Goal: Transaction & Acquisition: Purchase product/service

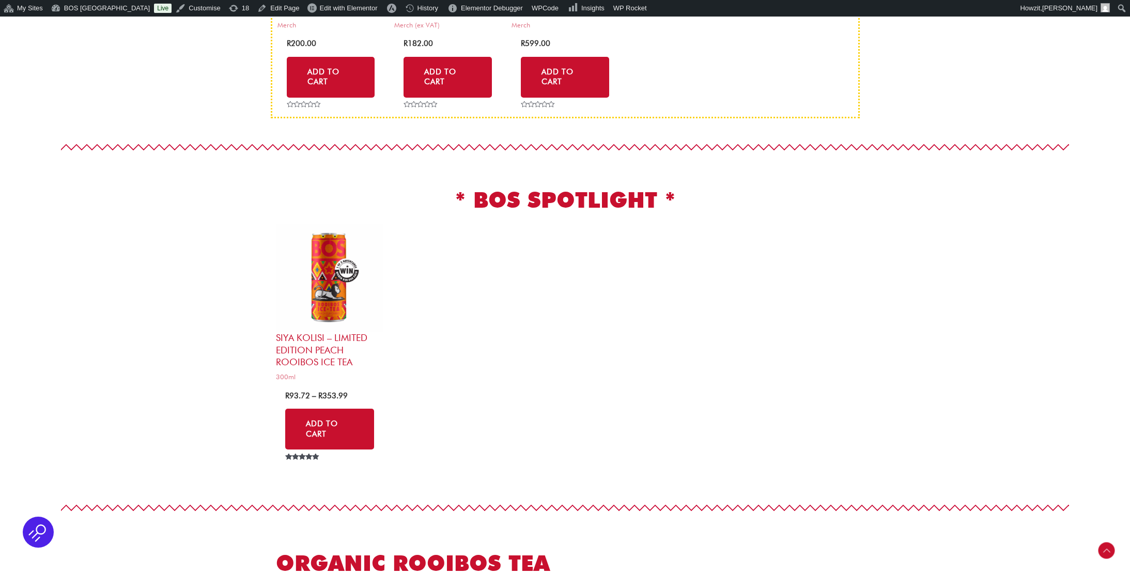
scroll to position [538, 0]
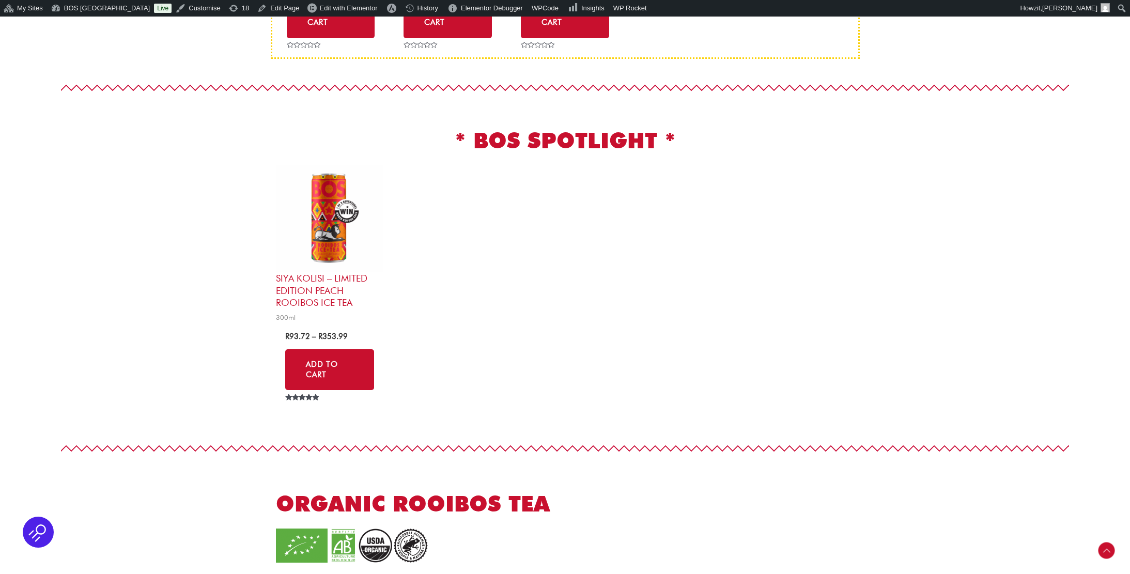
click at [335, 277] on h2 "Siya Kolisi – Limited Edition Peach Rooibos Ice Tea" at bounding box center [329, 290] width 107 height 36
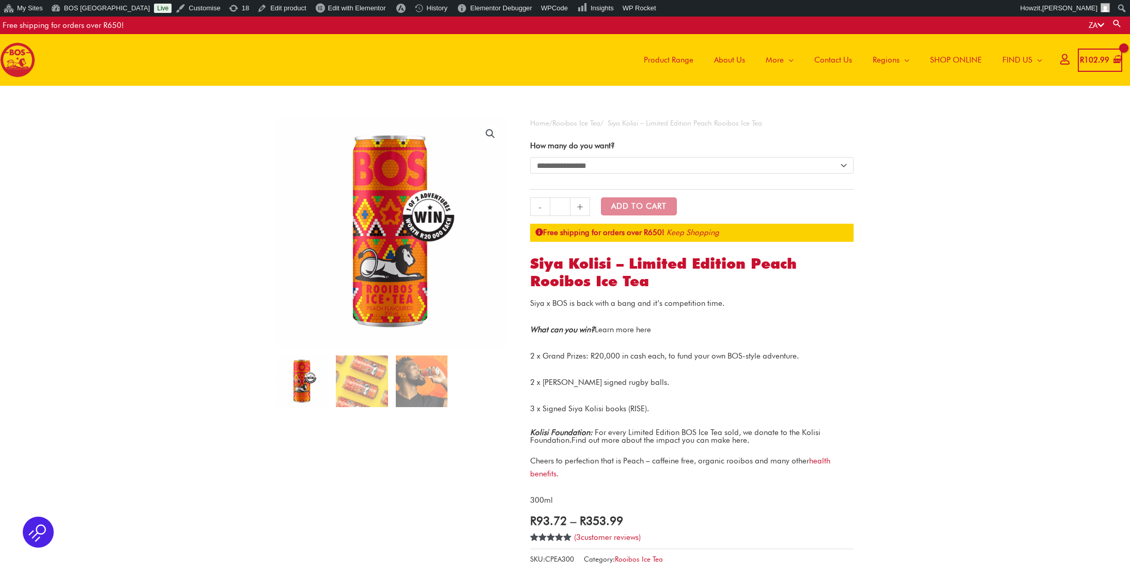
click at [628, 329] on link "Learn more here" at bounding box center [623, 329] width 56 height 9
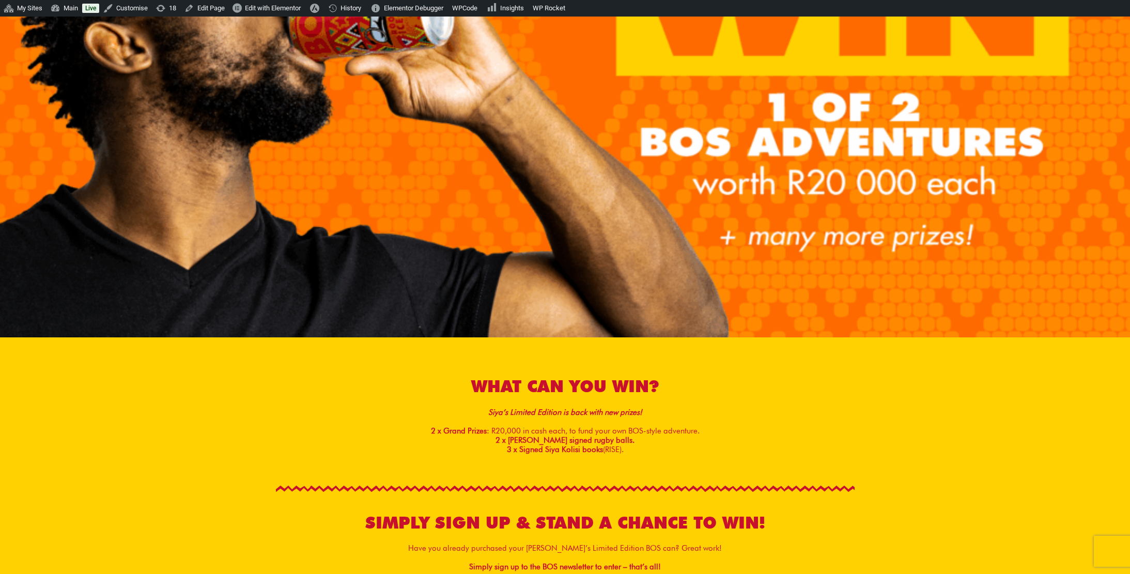
scroll to position [269, 0]
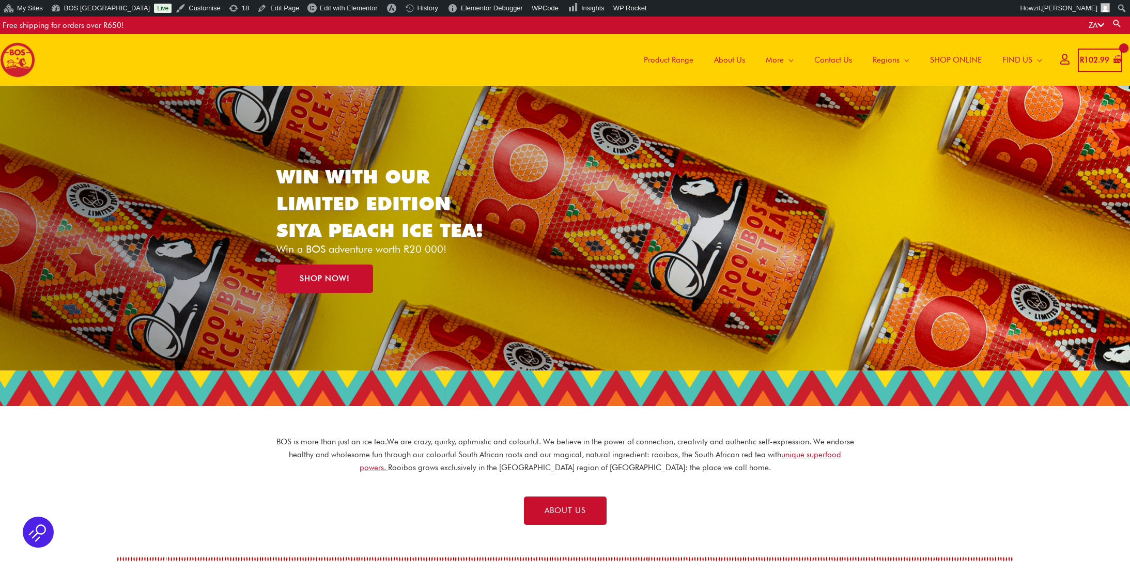
click at [952, 55] on span "SHOP ONLINE" at bounding box center [956, 59] width 52 height 31
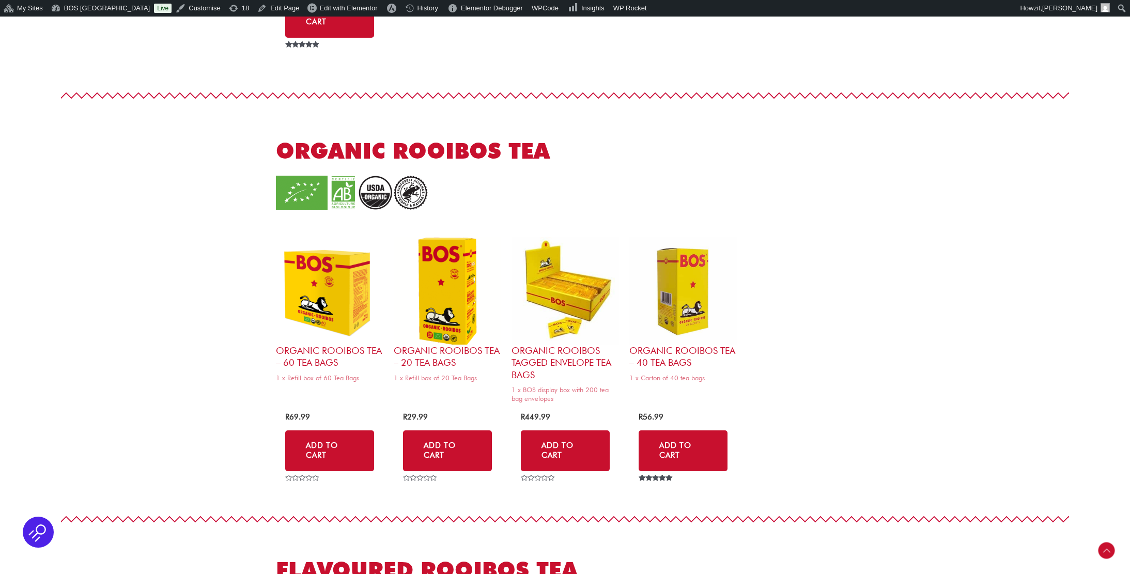
scroll to position [847, 0]
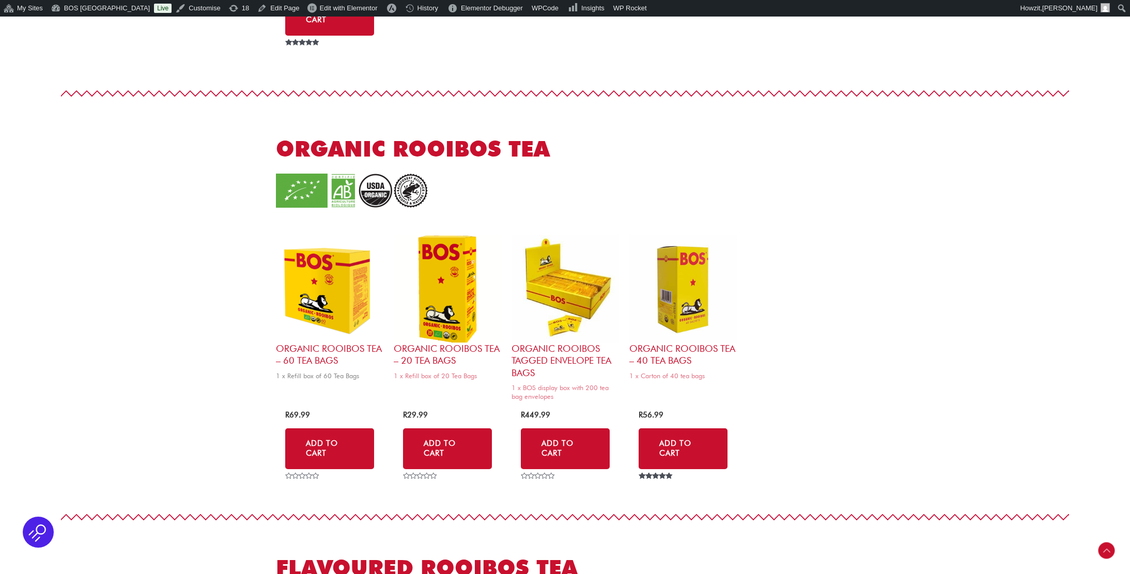
click at [345, 262] on img at bounding box center [329, 288] width 107 height 107
click at [433, 262] on img at bounding box center [447, 288] width 107 height 107
click at [551, 266] on img at bounding box center [565, 288] width 107 height 107
click at [673, 267] on img at bounding box center [682, 288] width 107 height 107
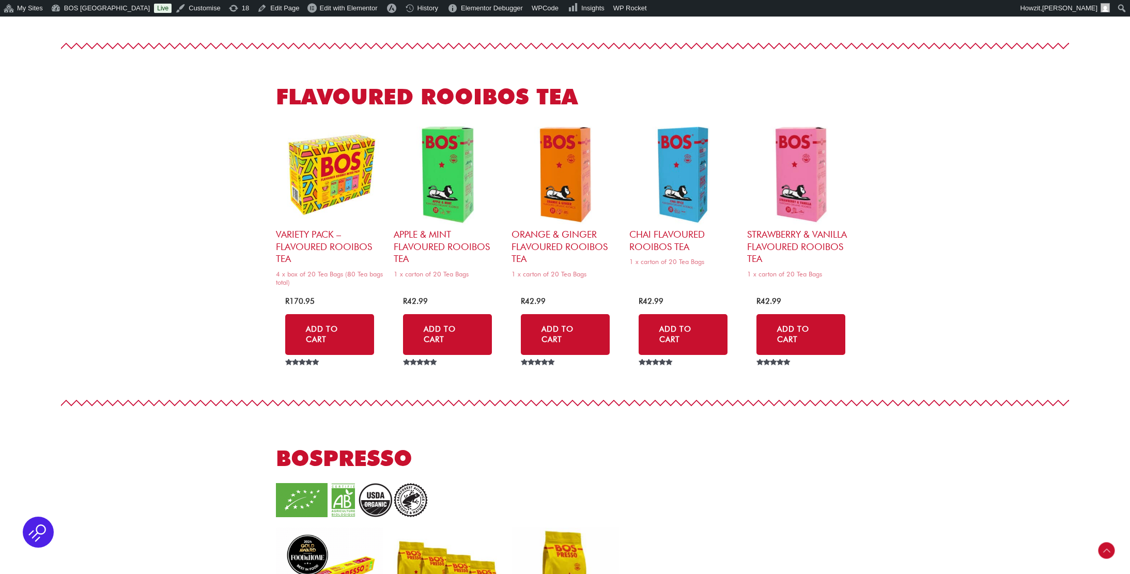
scroll to position [1284, 0]
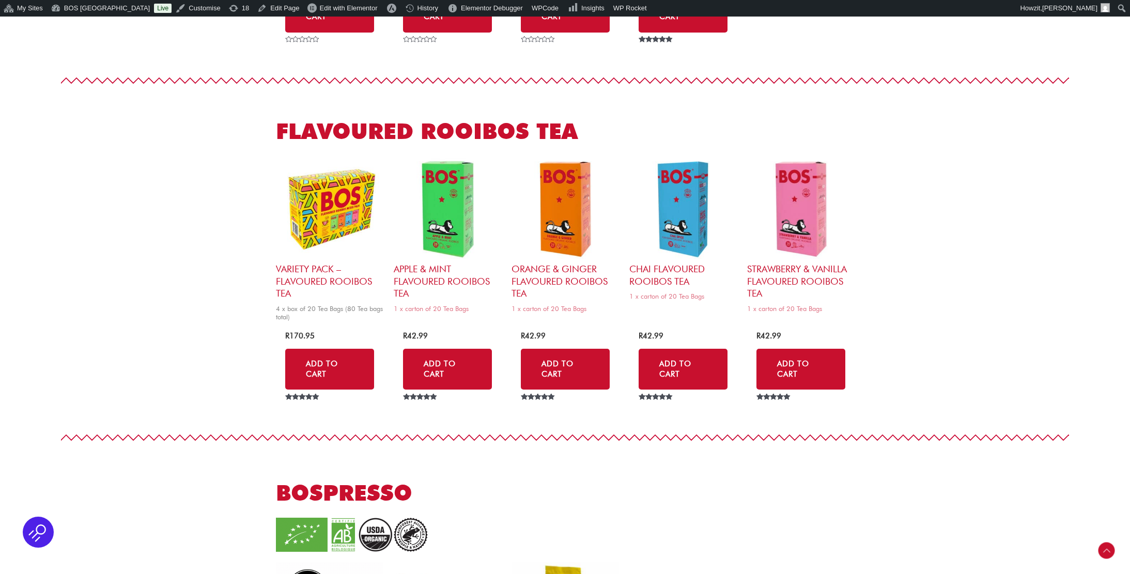
click at [326, 263] on h2 "Variety Pack – Flavoured Rooibos Tea" at bounding box center [329, 281] width 107 height 36
click at [417, 265] on h2 "Apple & Mint Flavoured Rooibos Tea" at bounding box center [447, 281] width 107 height 36
drag, startPoint x: 530, startPoint y: 266, endPoint x: 549, endPoint y: 267, distance: 19.1
click at [530, 266] on h2 "Orange & Ginger Flavoured Rooibos Tea" at bounding box center [565, 281] width 107 height 36
click at [660, 263] on h2 "Chai Flavoured Rooibos Tea" at bounding box center [682, 275] width 107 height 24
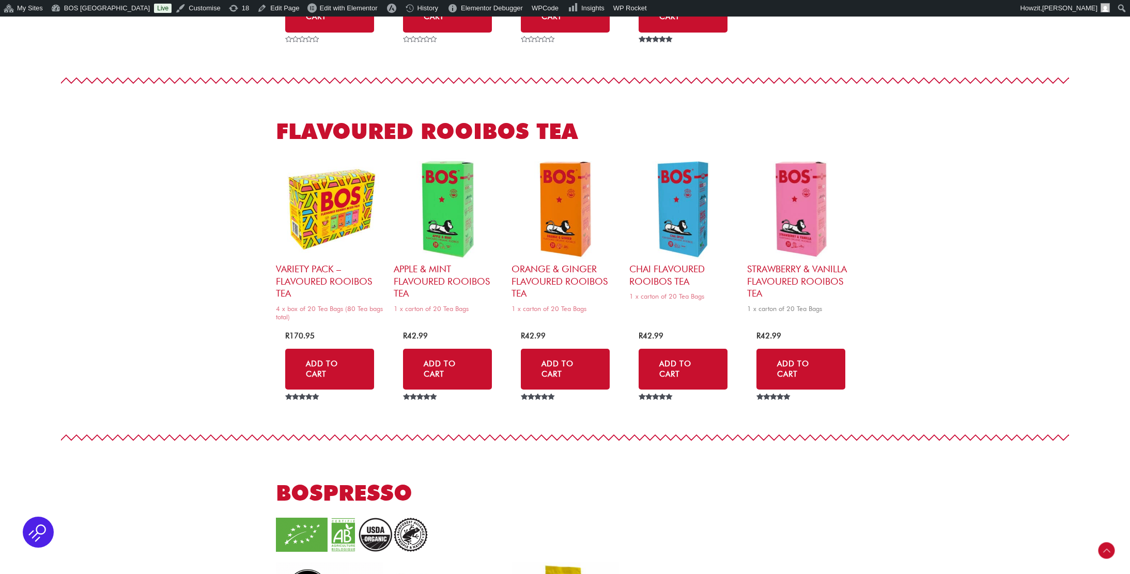
click at [774, 264] on h2 "Strawberry & Vanilla Flavoured Rooibos Tea" at bounding box center [800, 281] width 107 height 36
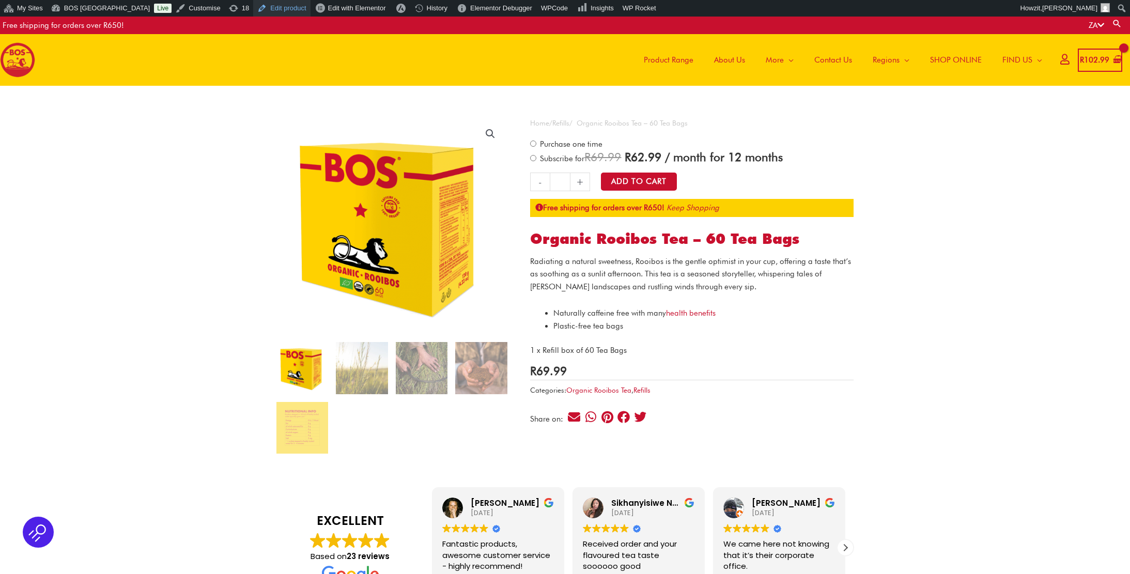
click at [257, 8] on link "Edit product" at bounding box center [281, 8] width 57 height 17
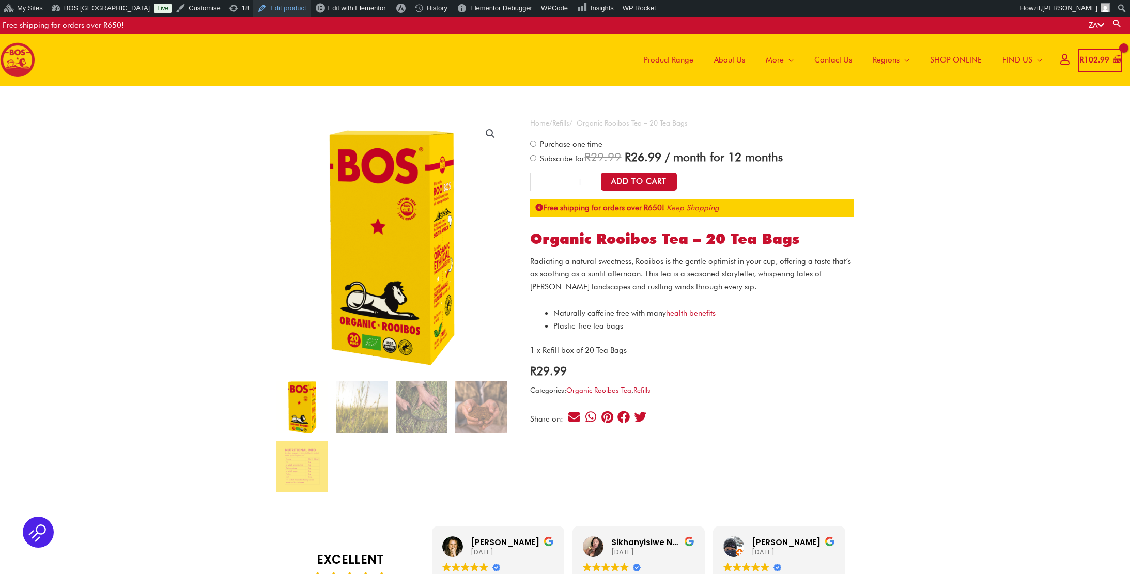
click at [258, 12] on link "Edit product" at bounding box center [281, 8] width 57 height 17
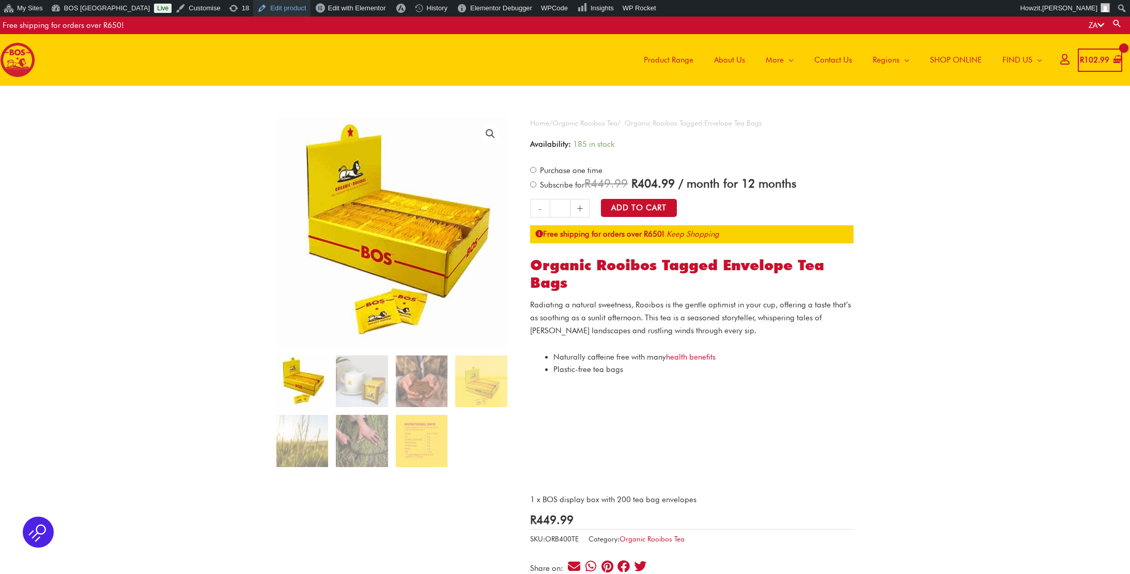
click at [265, 8] on link "Edit product" at bounding box center [281, 8] width 57 height 17
